Goal: Check status: Check status

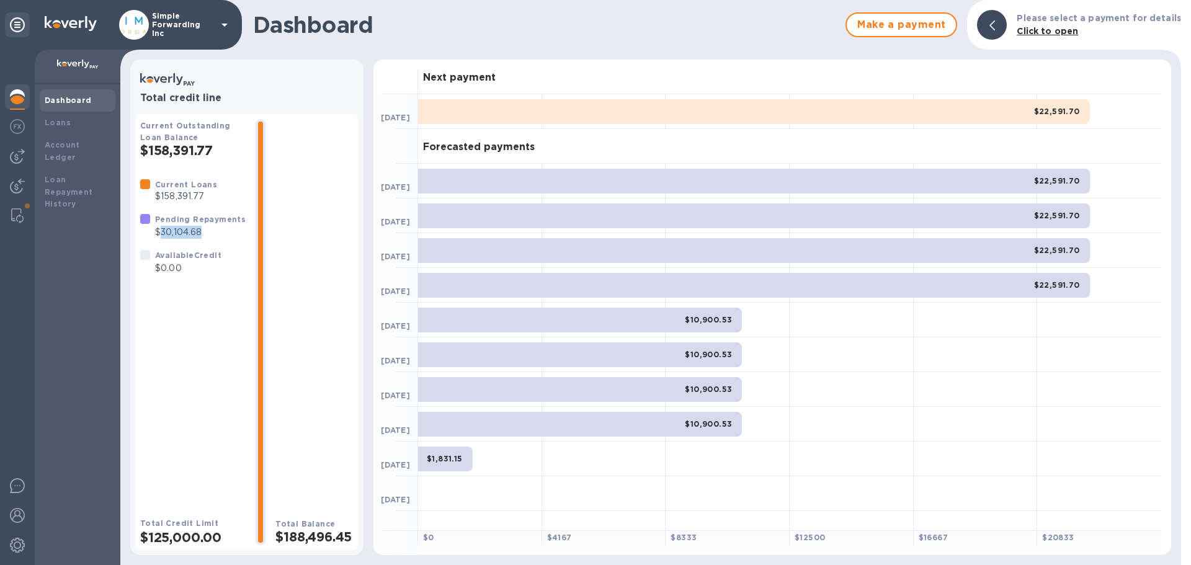
drag, startPoint x: 161, startPoint y: 233, endPoint x: 295, endPoint y: 405, distance: 217.8
click at [210, 235] on p "$30,104.68" at bounding box center [200, 232] width 91 height 13
drag, startPoint x: 272, startPoint y: 535, endPoint x: 352, endPoint y: 543, distance: 81.1
click at [352, 543] on h2 "$188,496.45" at bounding box center [314, 537] width 78 height 16
click at [298, 544] on h2 "$188,496.45" at bounding box center [314, 537] width 78 height 16
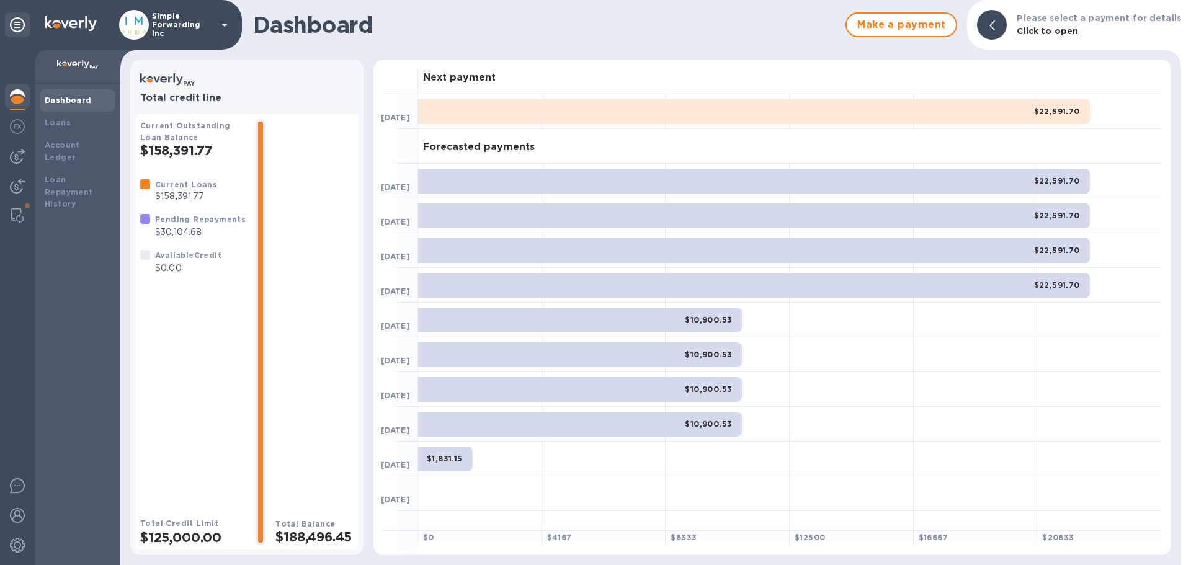
click at [296, 538] on h2 "$188,496.45" at bounding box center [314, 537] width 78 height 16
click at [278, 541] on h2 "$188,496.45" at bounding box center [314, 537] width 78 height 16
drag, startPoint x: 278, startPoint y: 541, endPoint x: 348, endPoint y: 536, distance: 70.2
click at [348, 536] on h2 "$188,496.45" at bounding box center [314, 537] width 78 height 16
click at [333, 494] on div "Total Balance $188,496.45" at bounding box center [314, 332] width 78 height 426
